Goal: Transaction & Acquisition: Purchase product/service

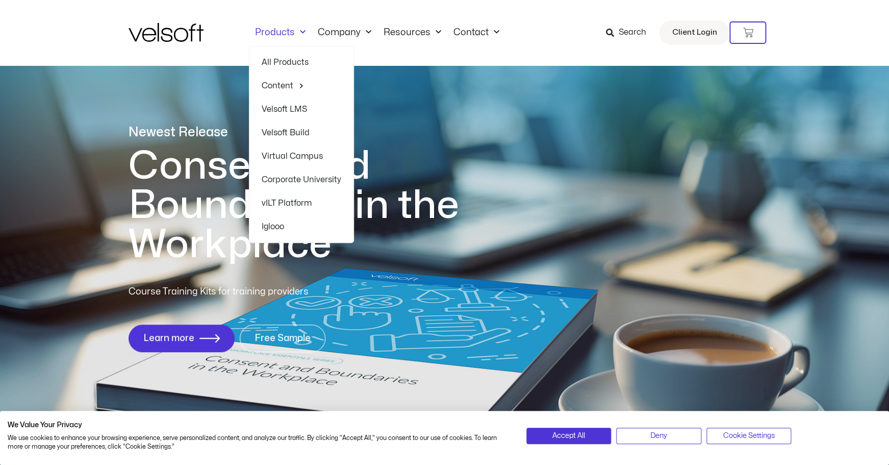
click at [290, 62] on link "All Products" at bounding box center [302, 62] width 80 height 23
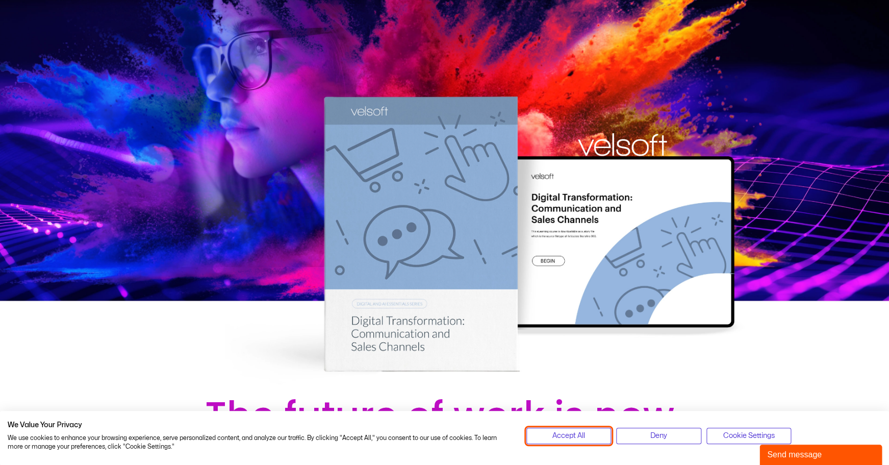
click at [561, 437] on span "Accept All" at bounding box center [569, 435] width 33 height 11
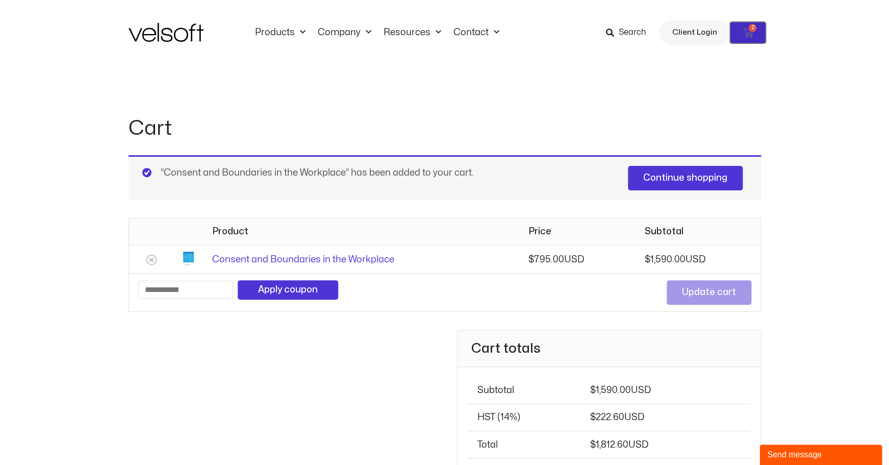
click at [750, 33] on icon at bounding box center [748, 33] width 10 height 10
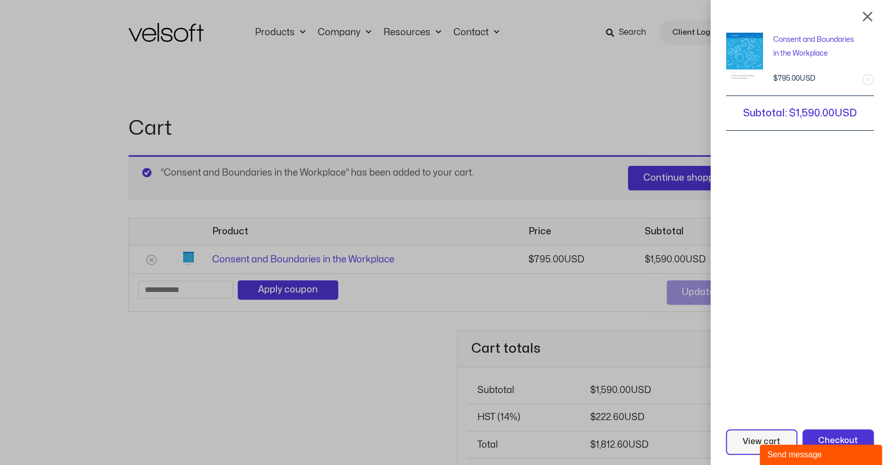
click at [294, 353] on div "Consent and Boundaries in the Workplace 2 × $ 795.00 Subtotal: $ 1,590.00 View …" at bounding box center [444, 232] width 889 height 465
